Goal: Information Seeking & Learning: Learn about a topic

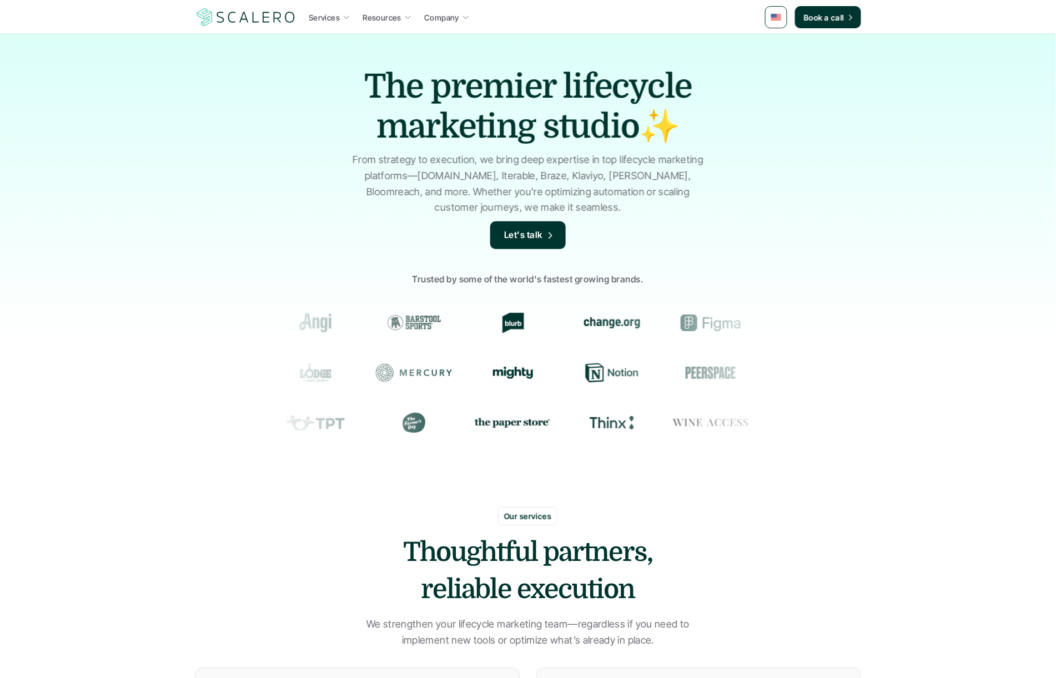
click at [784, 19] on link at bounding box center [776, 17] width 22 height 22
click at [779, 47] on link at bounding box center [777, 44] width 20 height 20
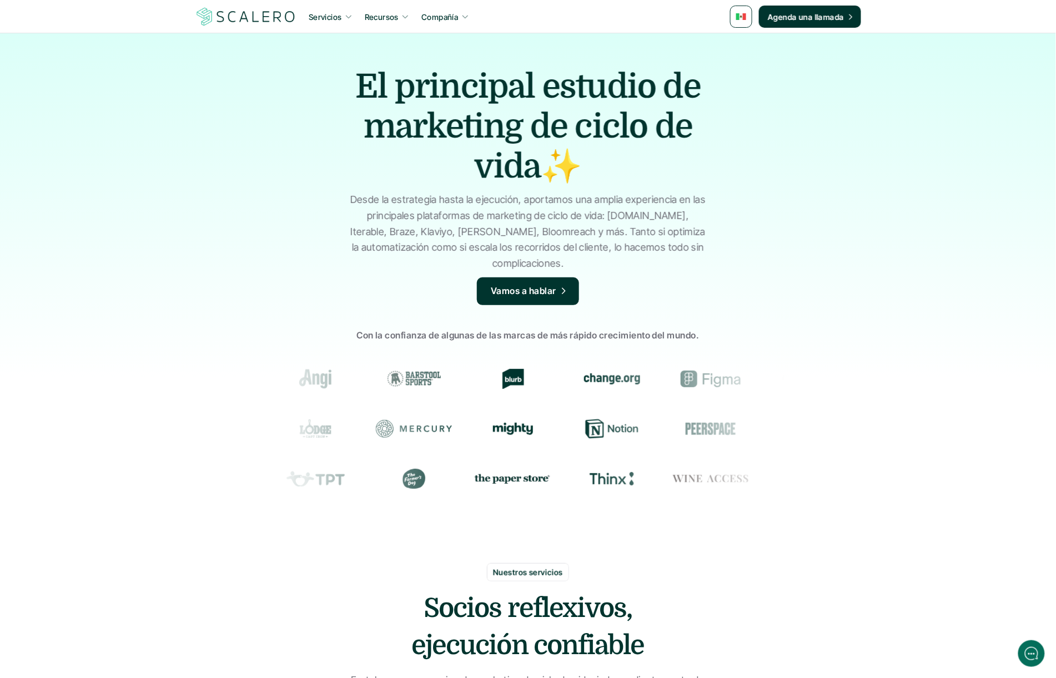
click at [752, 12] on link at bounding box center [741, 17] width 22 height 22
click at [742, 14] on img at bounding box center [741, 16] width 10 height 7
click at [519, 206] on p "Desde la estrategia hasta la ejecución, aportamos una amplia experiencia en las…" at bounding box center [527, 232] width 361 height 80
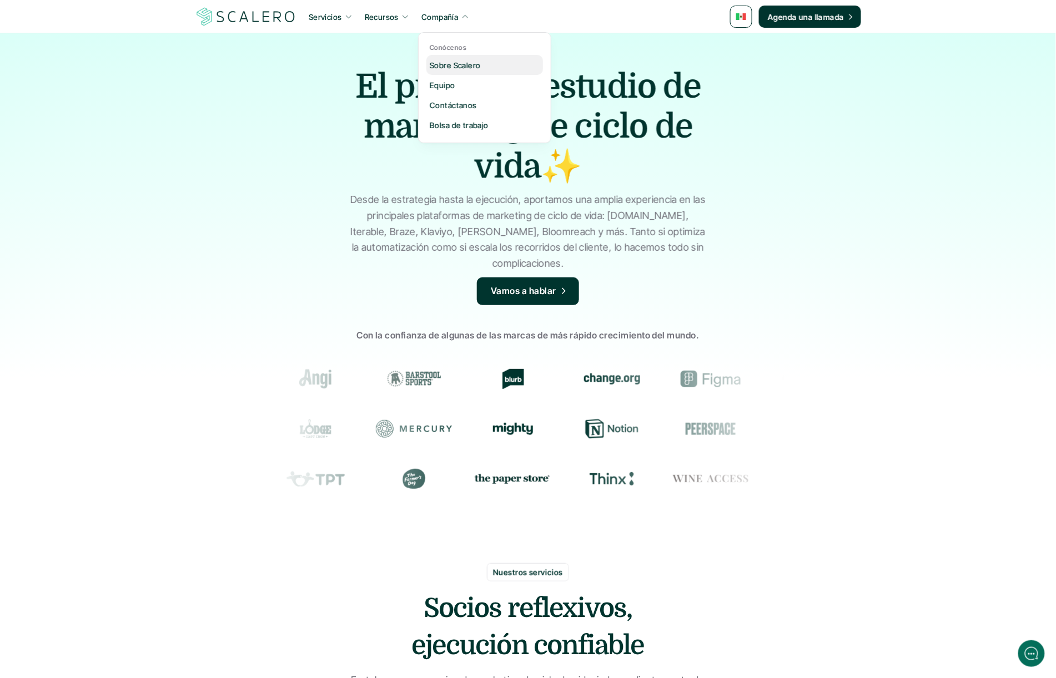
click at [453, 64] on p "Sobre Scalero" at bounding box center [455, 65] width 51 height 12
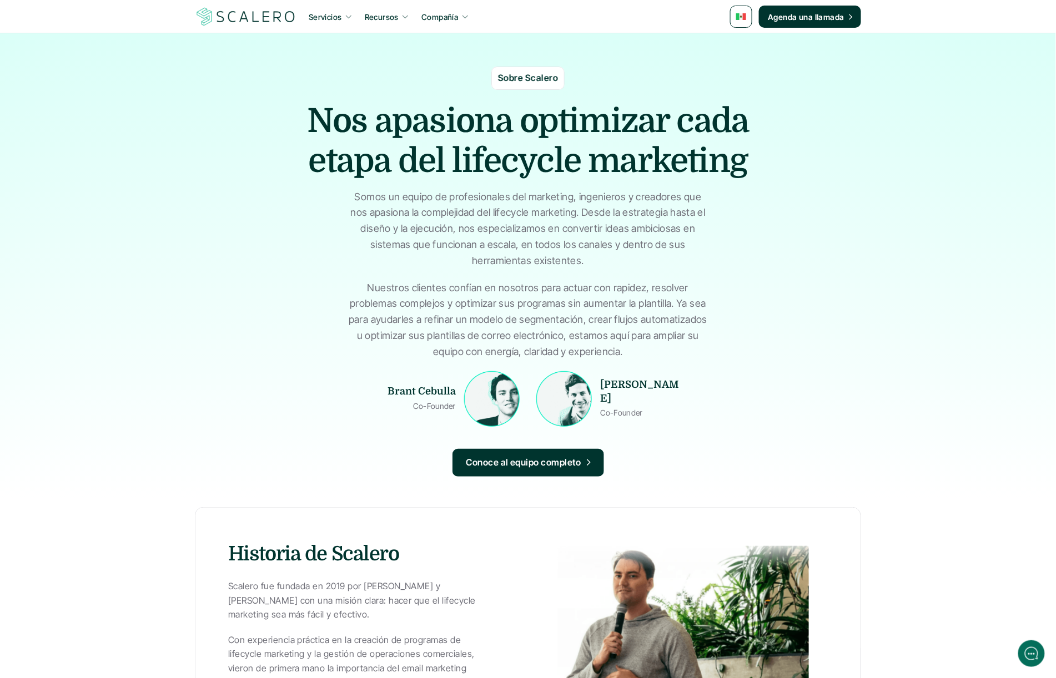
click at [737, 14] on img at bounding box center [741, 16] width 10 height 7
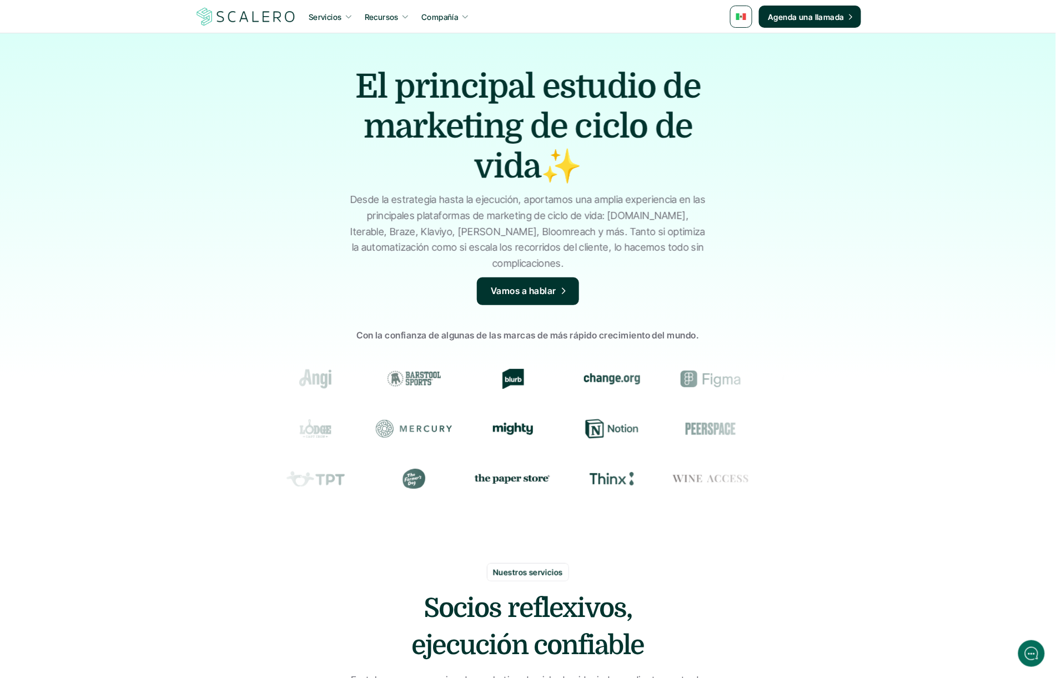
click at [749, 17] on link at bounding box center [741, 17] width 22 height 22
click at [747, 22] on link at bounding box center [741, 17] width 22 height 22
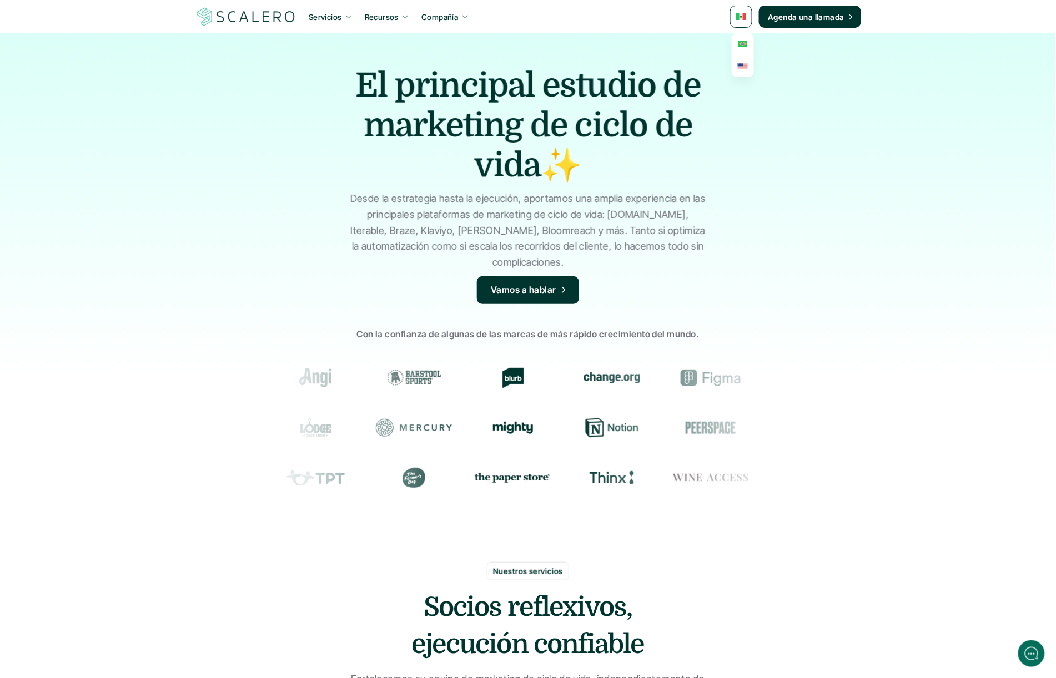
click at [747, 45] on img at bounding box center [742, 44] width 9 height 6
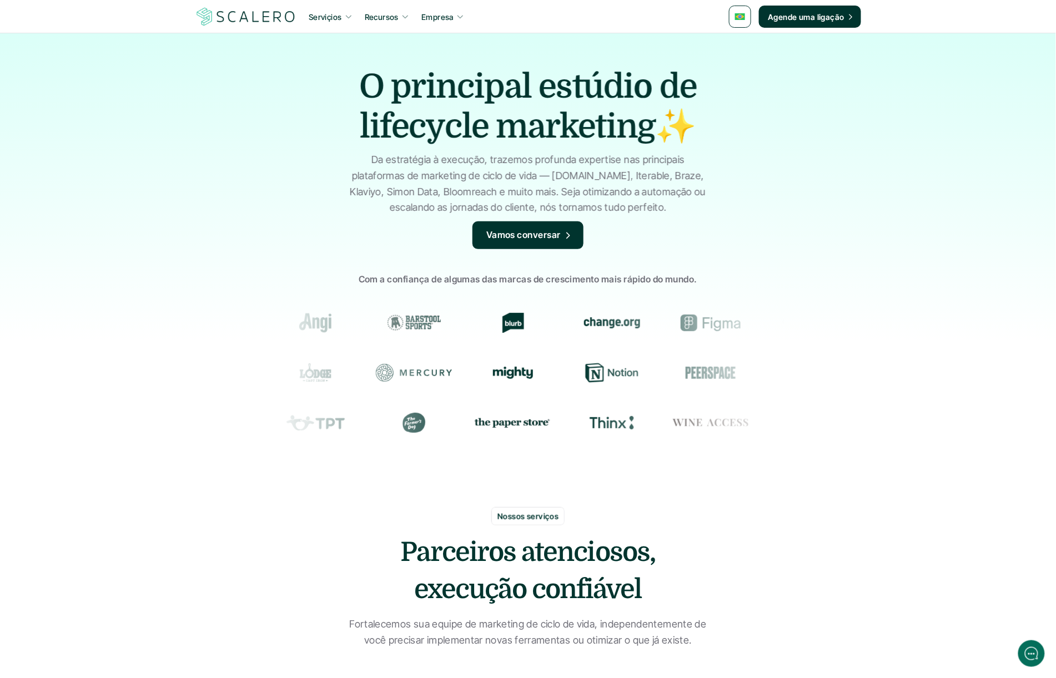
drag, startPoint x: 614, startPoint y: 49, endPoint x: 604, endPoint y: 48, distance: 9.5
click at [614, 49] on div "O principal estúdio de lifecycle marketing✨ Da estratégia à execução, trazemos …" at bounding box center [528, 266] width 1056 height 466
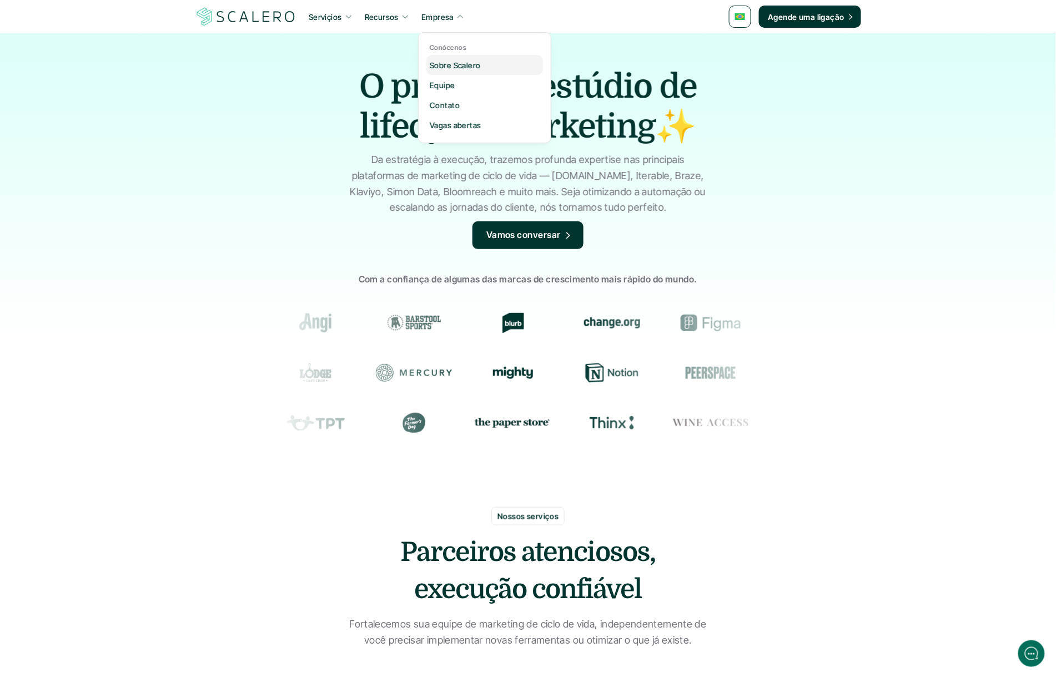
click at [439, 59] on p "Sobre Scalero" at bounding box center [455, 65] width 51 height 12
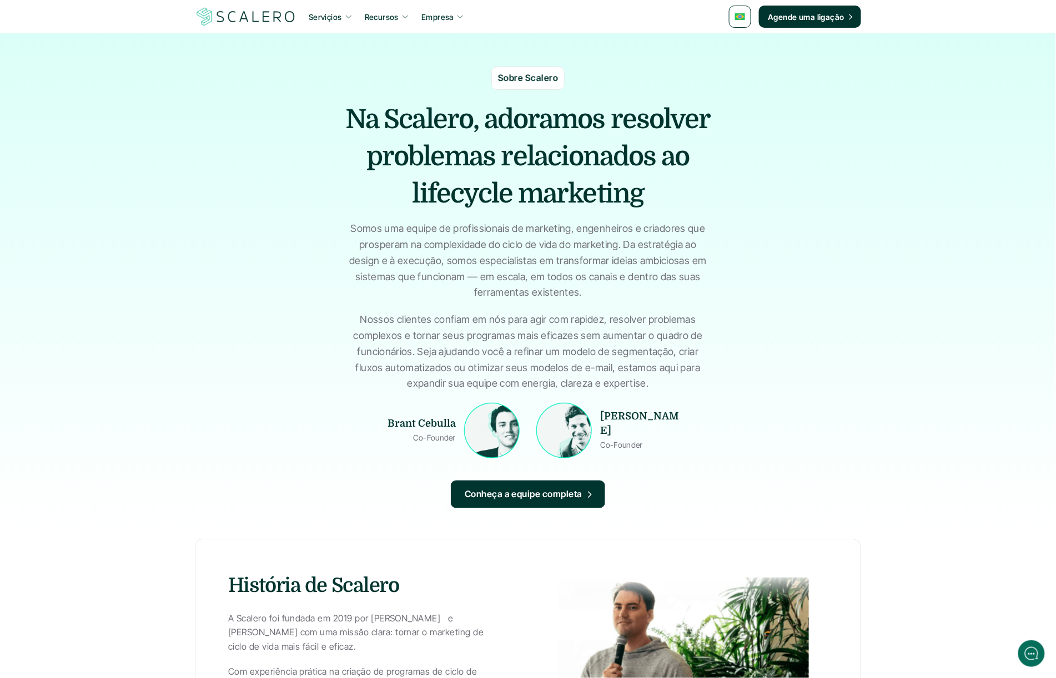
click at [317, 22] on p "Serviçios" at bounding box center [325, 17] width 33 height 12
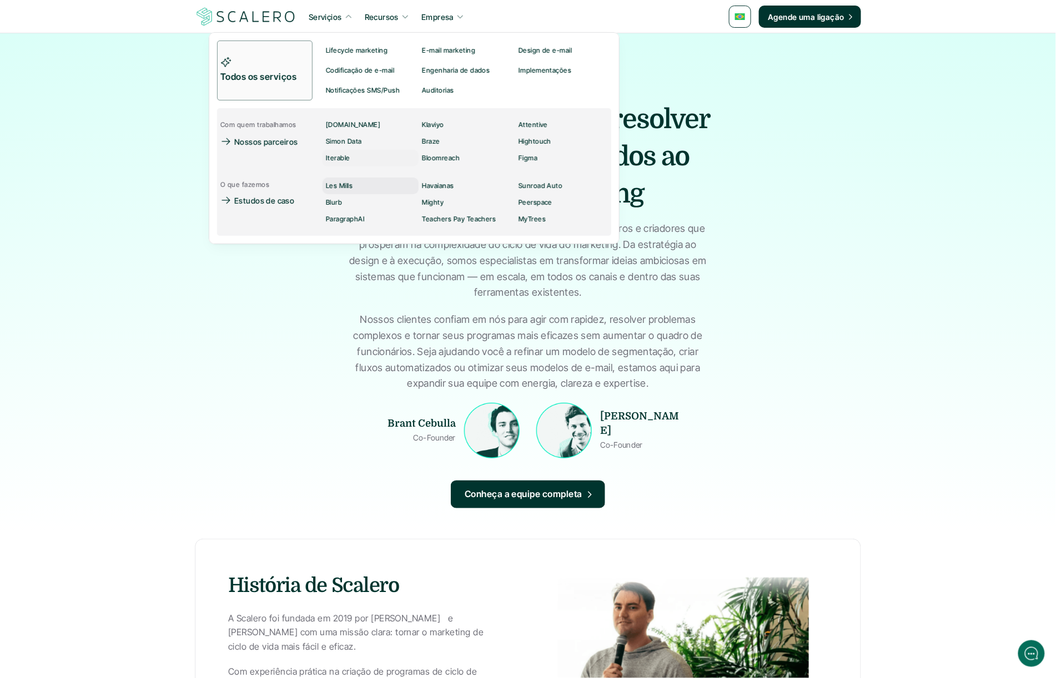
click at [344, 188] on p "Les Mills" at bounding box center [339, 186] width 27 height 8
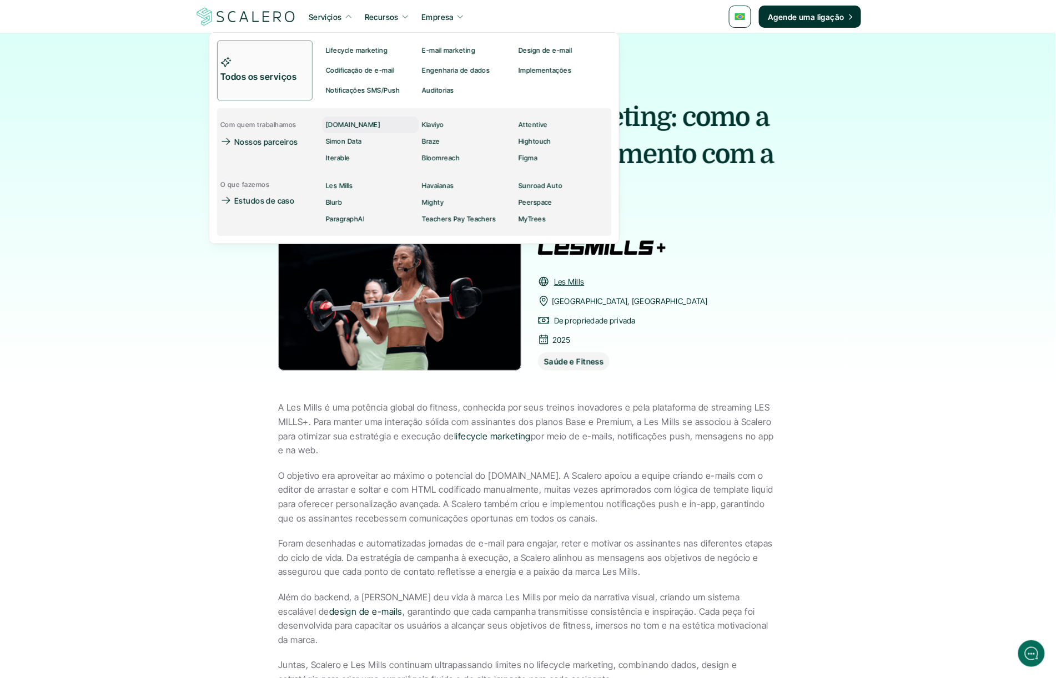
click at [336, 122] on p "[DOMAIN_NAME]" at bounding box center [353, 125] width 54 height 8
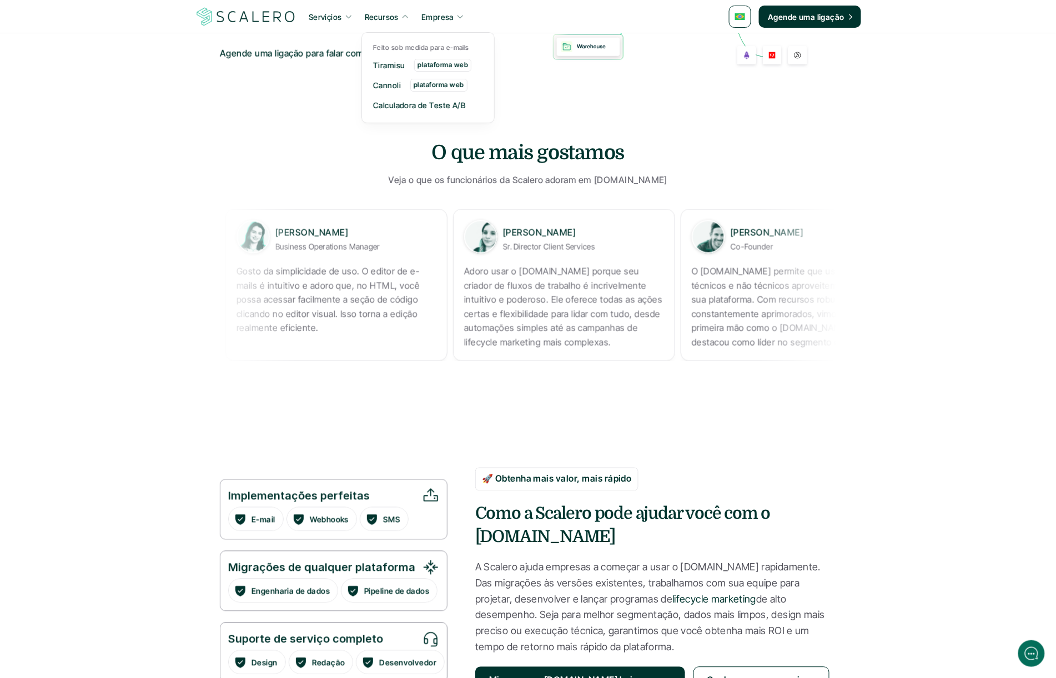
scroll to position [527, 0]
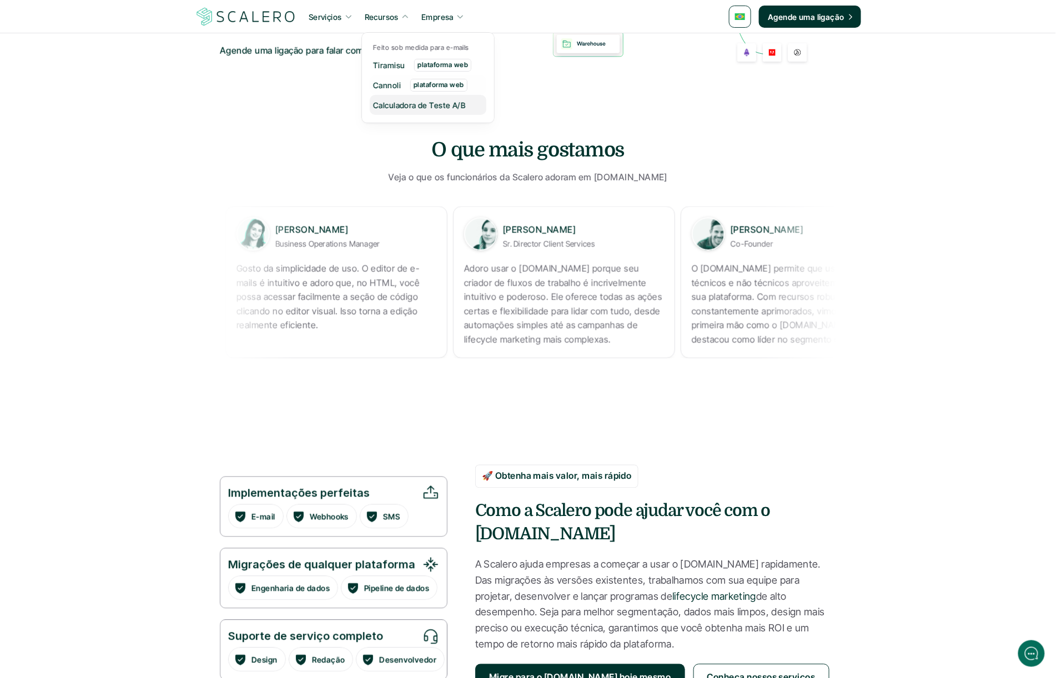
click at [395, 107] on p "Calculadora de Teste A/B" at bounding box center [419, 105] width 93 height 12
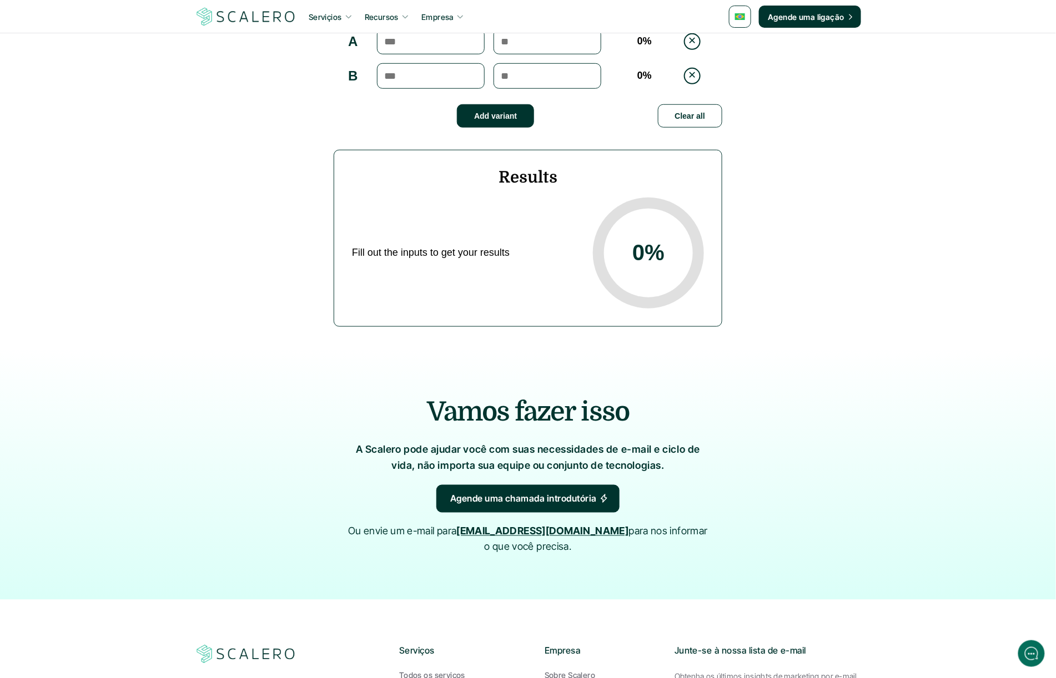
scroll to position [269, 0]
click at [303, 93] on section "Total impressions: Conversions: Conversion rate: A 0 % B 0 % Add variant Clear …" at bounding box center [528, 170] width 1056 height 357
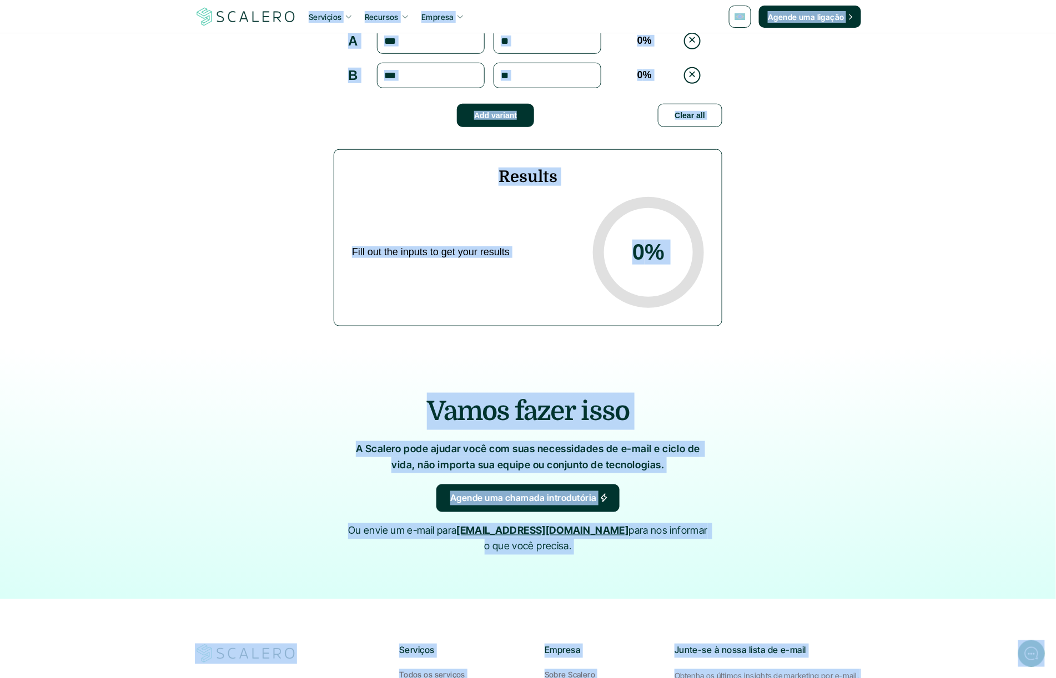
click at [305, 95] on section "Total impressions: Conversions: Conversion rate: A 0 % B 0 % Add variant Clear …" at bounding box center [528, 170] width 1056 height 357
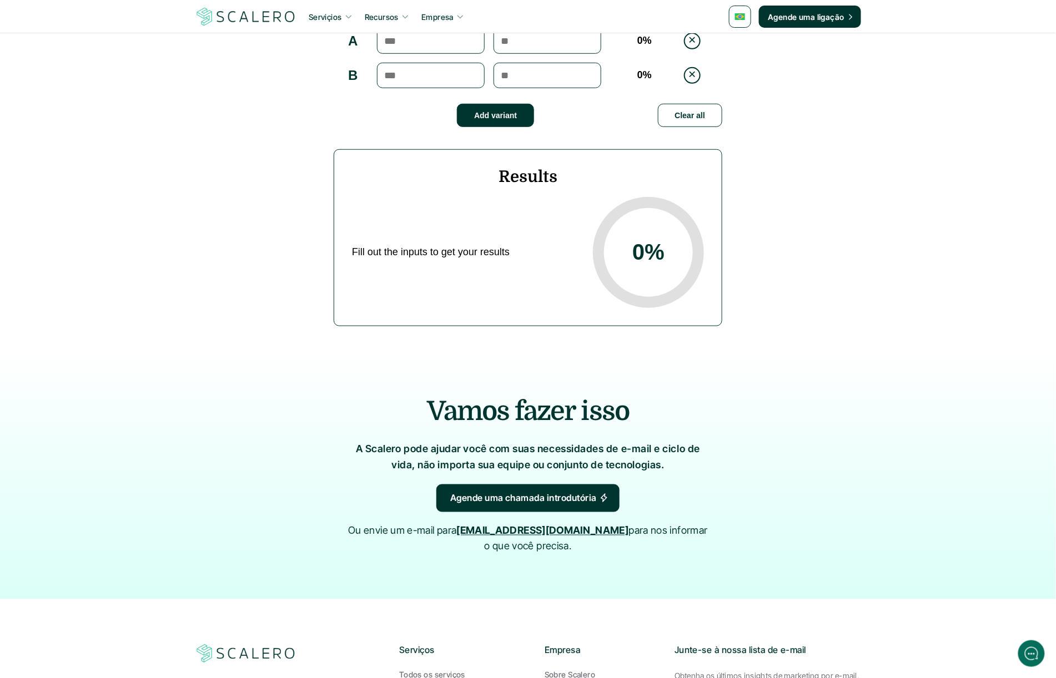
scroll to position [0, 0]
